Goal: Navigation & Orientation: Find specific page/section

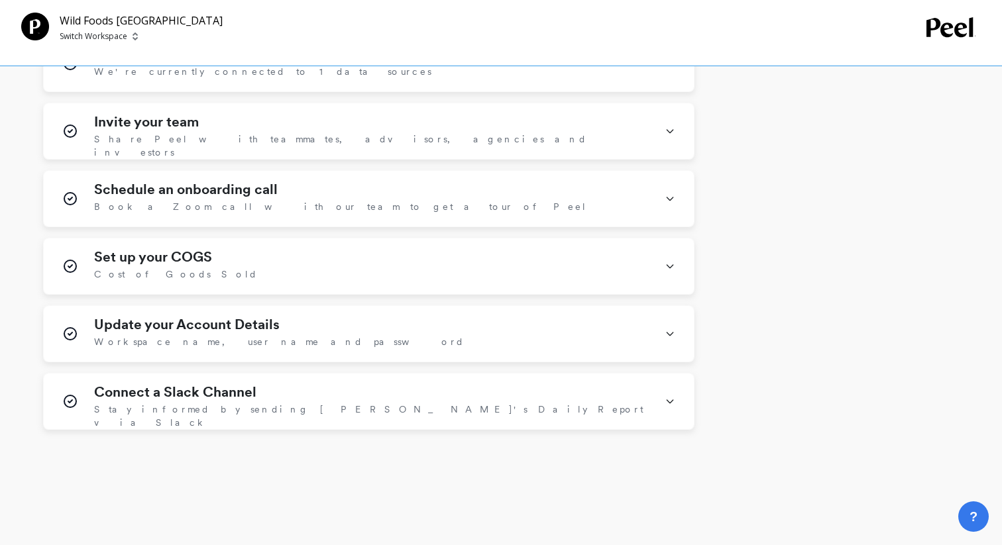
scroll to position [879, 0]
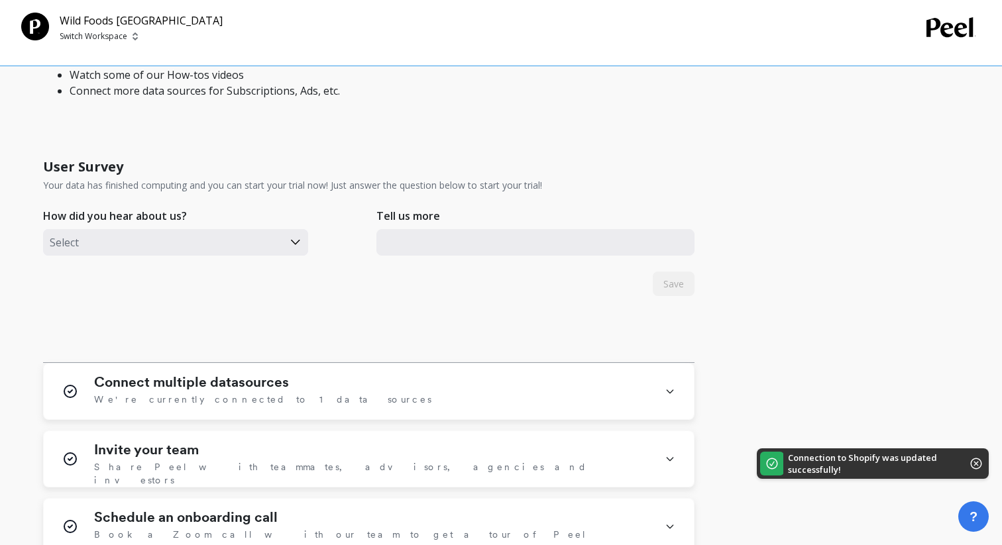
scroll to position [537, 0]
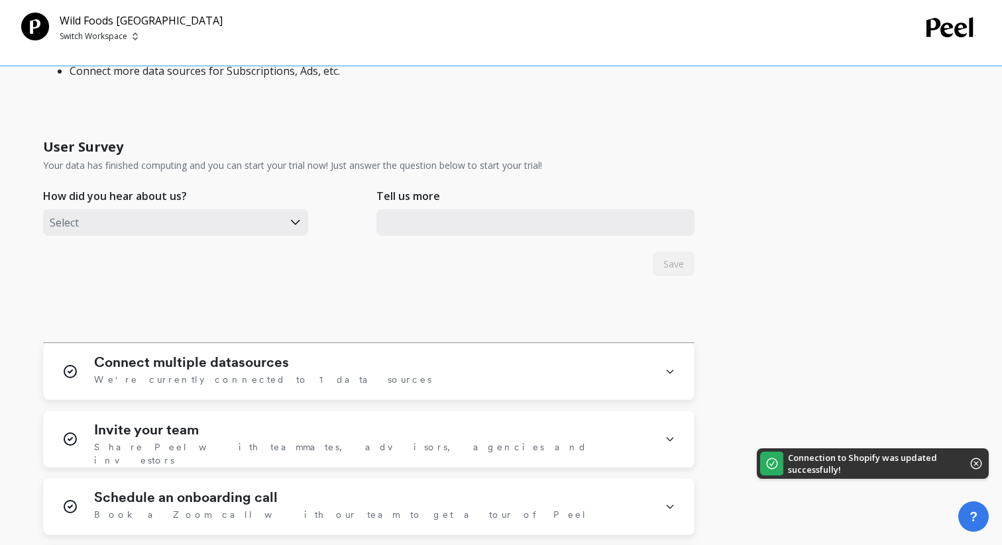
click at [294, 224] on icon at bounding box center [295, 222] width 15 height 15
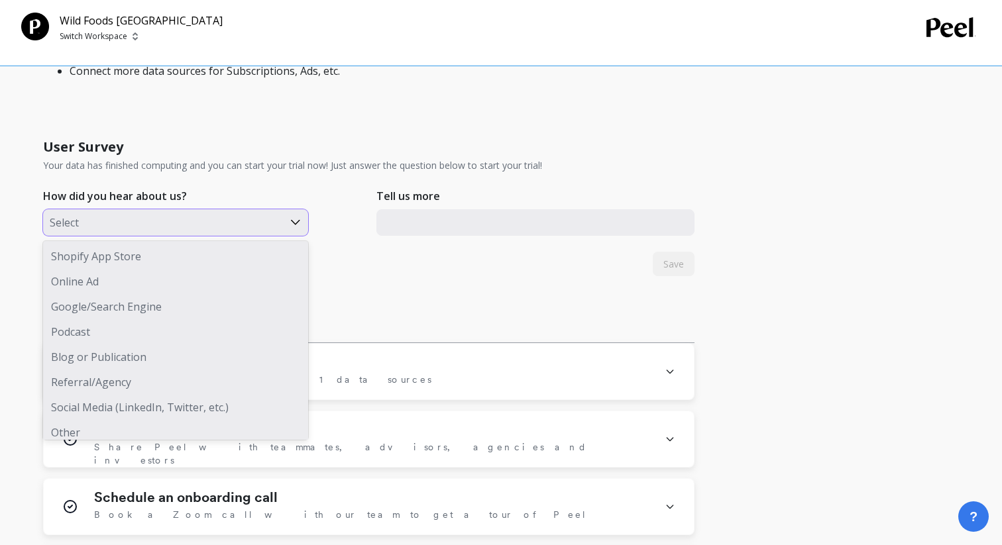
click at [269, 254] on div "Shopify App Store" at bounding box center [175, 256] width 265 height 25
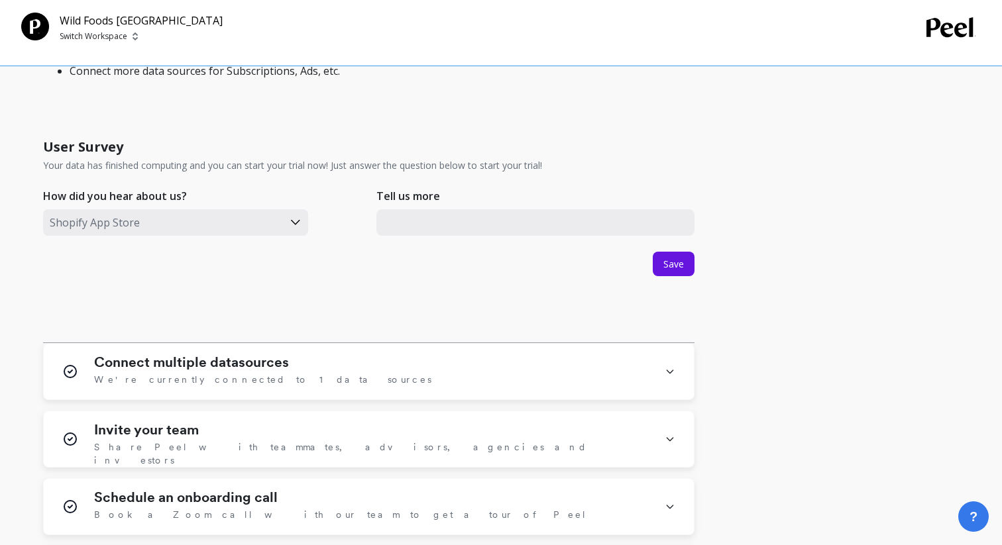
click at [639, 252] on div "User Survey Your data has finished computing and you can start your trial now! …" at bounding box center [368, 236] width 651 height 214
click at [657, 252] on button "Save" at bounding box center [674, 264] width 42 height 25
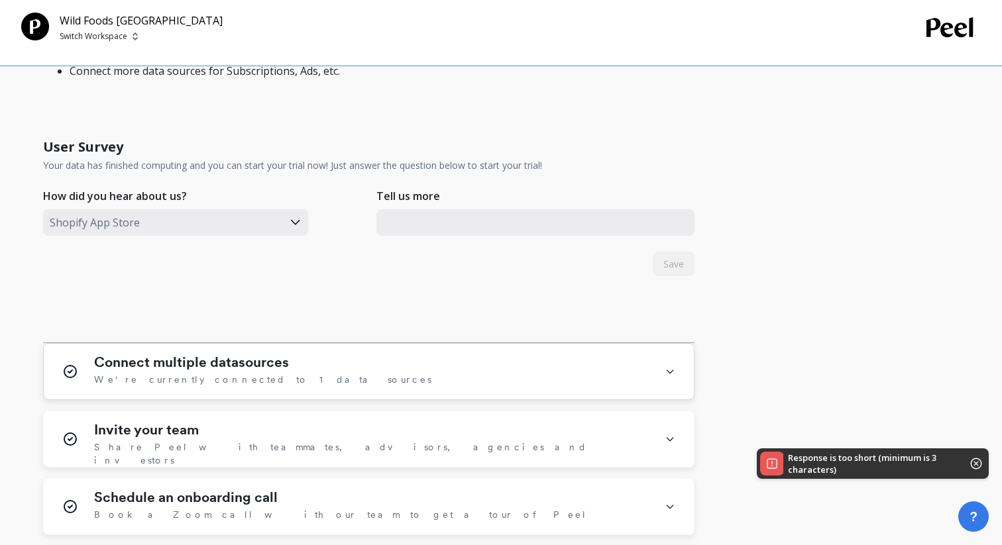
click at [529, 355] on div "Connect multiple datasources We're currently connected to 1 data sources" at bounding box center [371, 372] width 555 height 34
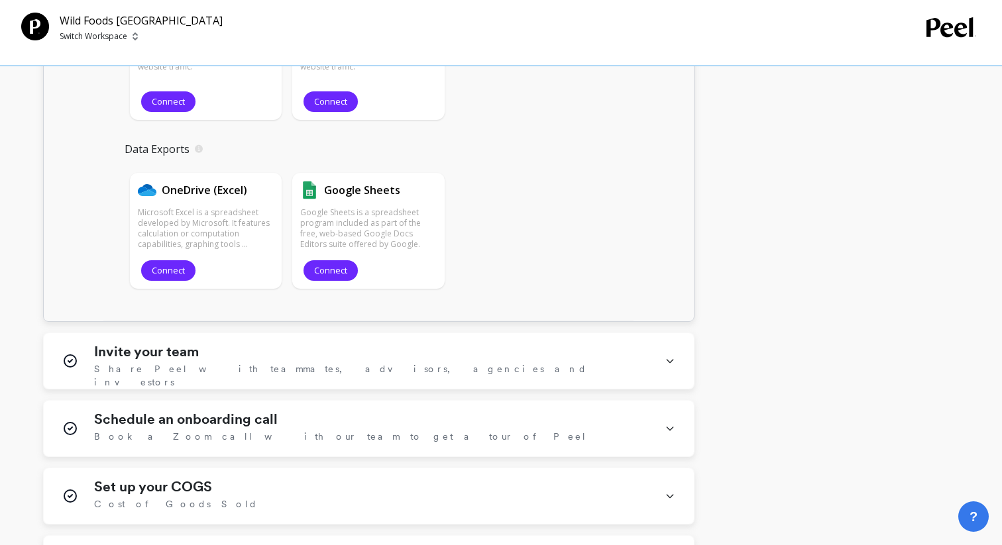
scroll to position [2437, 0]
